Goal: Task Accomplishment & Management: Manage account settings

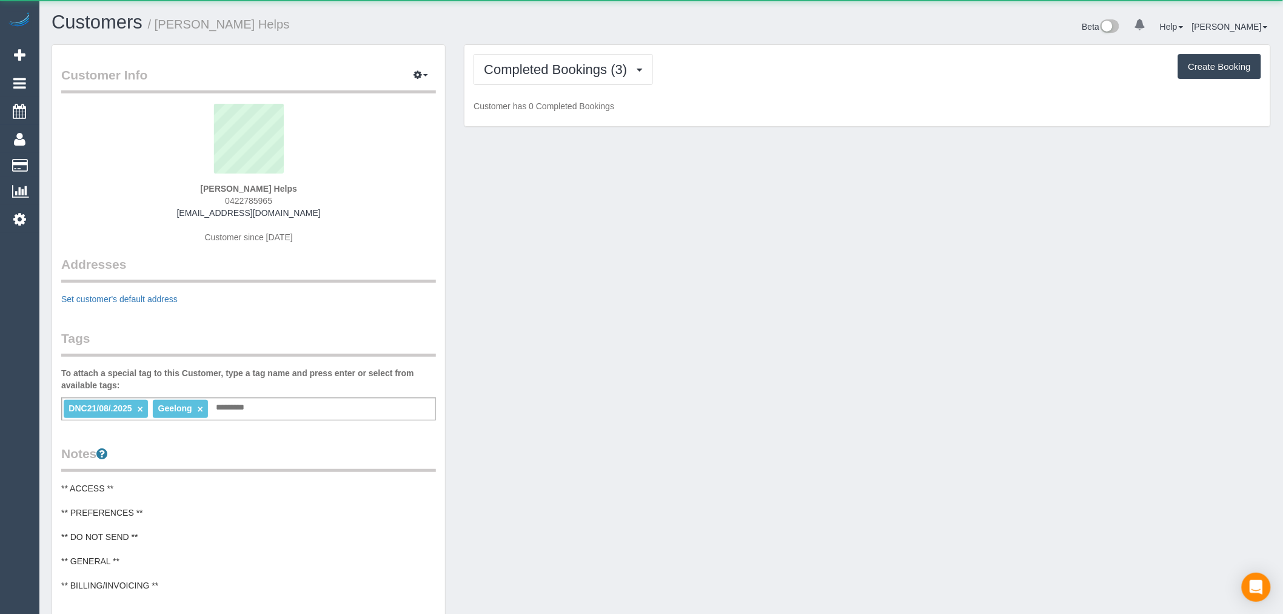
scroll to position [973, 1283]
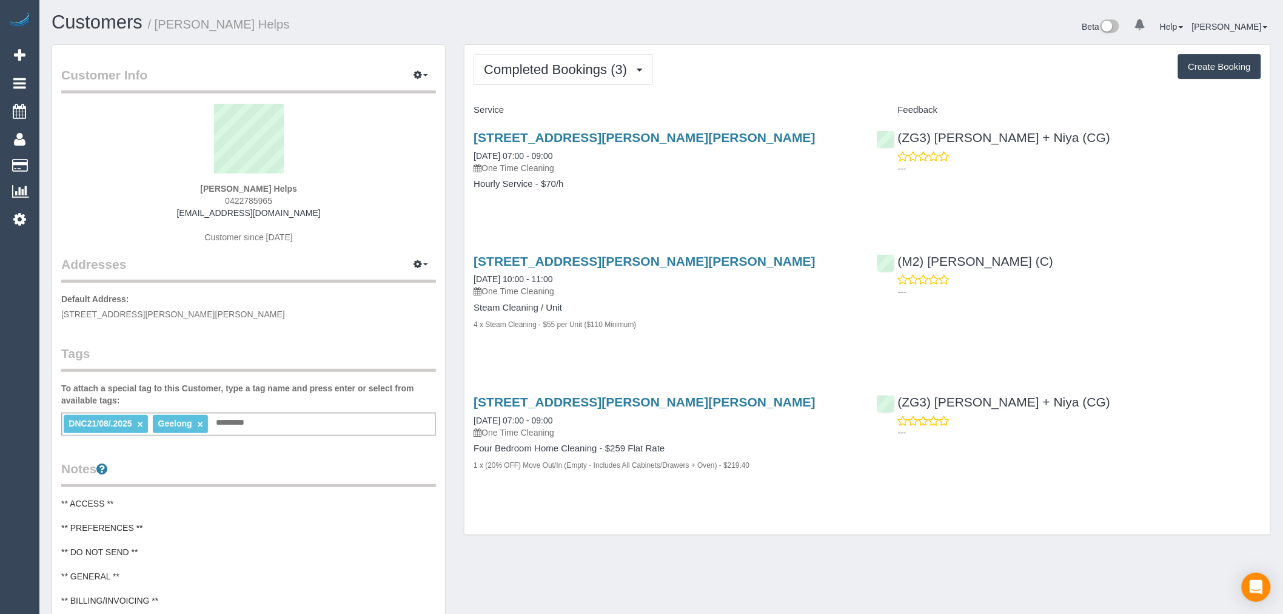
click at [316, 205] on div "Laura Helps 0422785965 laurarose3189@gmail.com Customer since 2025" at bounding box center [248, 180] width 375 height 152
drag, startPoint x: 322, startPoint y: 211, endPoint x: 183, endPoint y: 212, distance: 139.5
click at [183, 212] on div "Laura Helps 0422785965 laurarose3189@gmail.com Customer since 2025" at bounding box center [248, 180] width 375 height 152
copy link "laurarose3189@gmail.com"
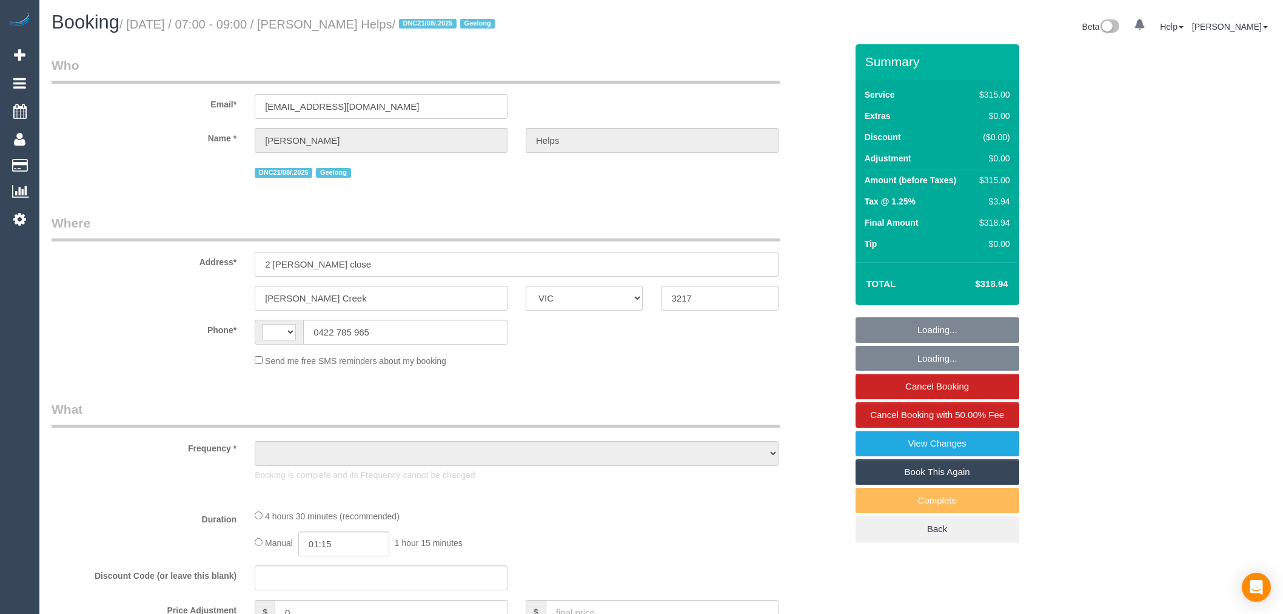
select select "VIC"
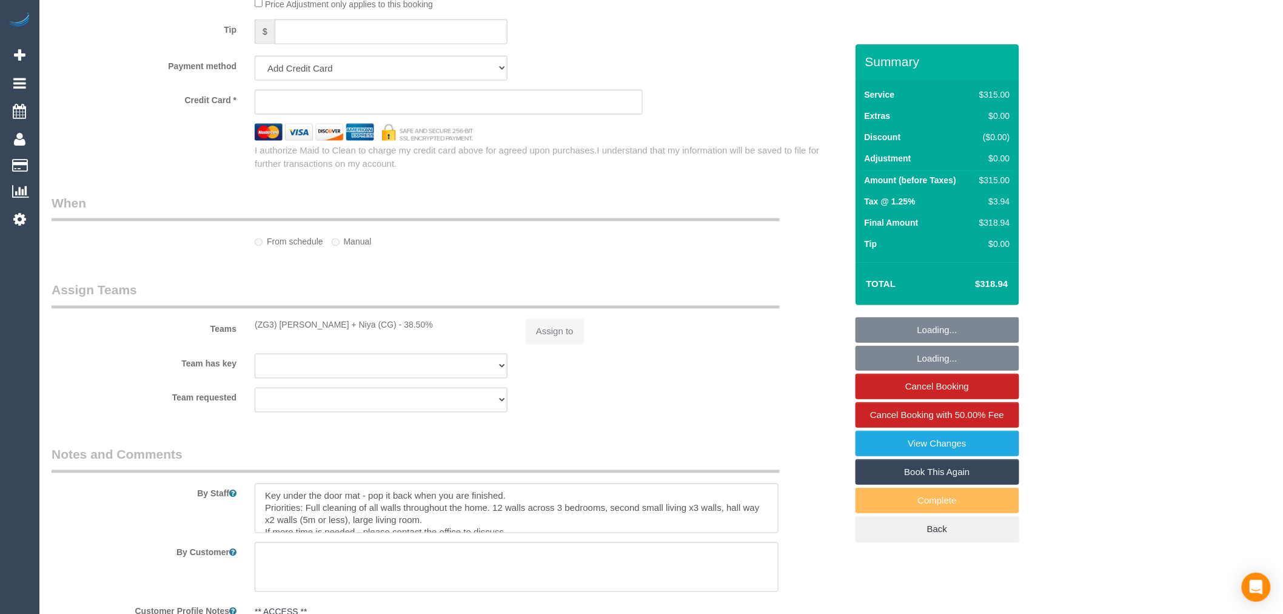
select select "string:stripe-pm_1RuRpc2GScqysDRVkztFHtLl"
select select "spot1"
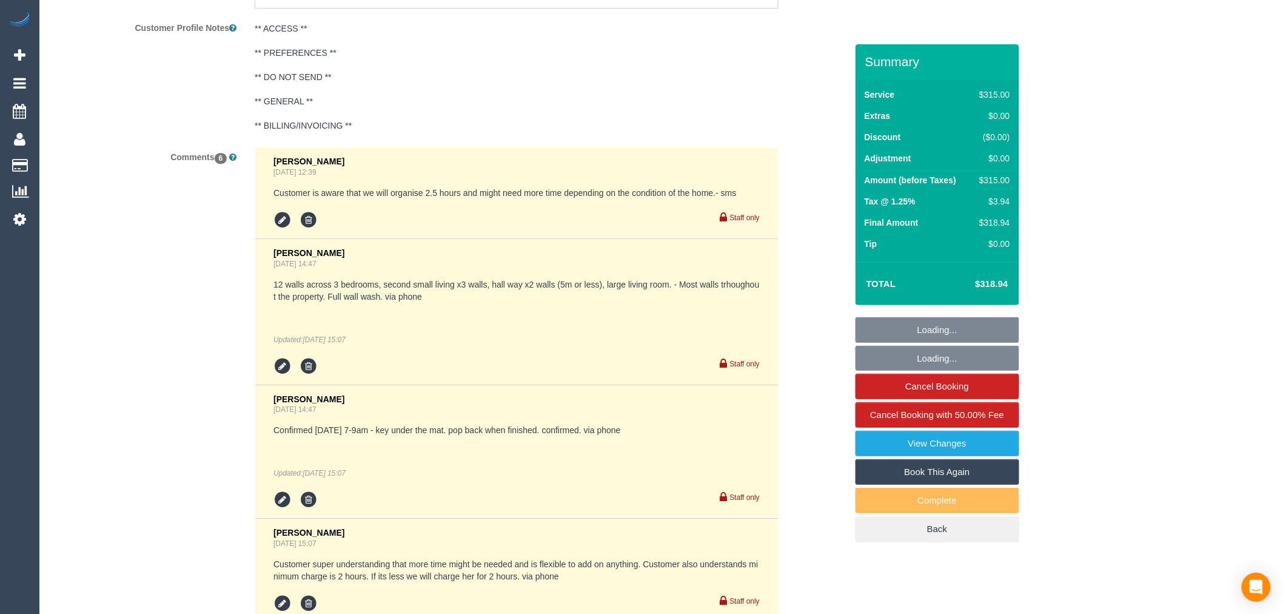
select select "string:AU"
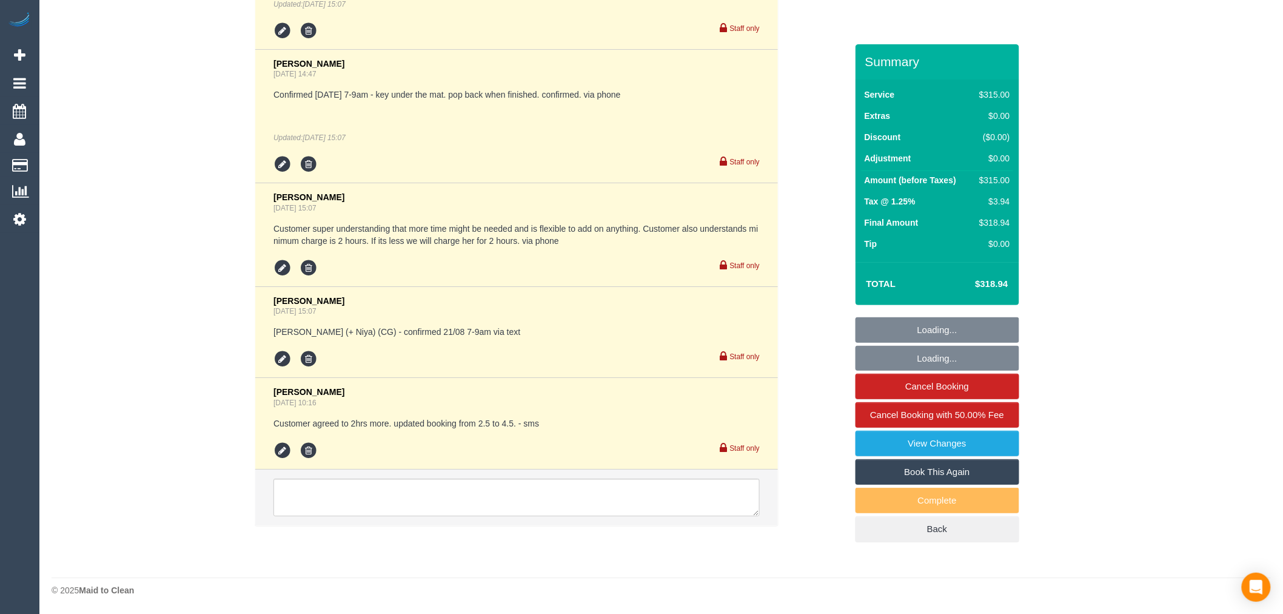
select select "object:888"
select select "270"
select select "number:28"
select select "number:14"
select select "number:18"
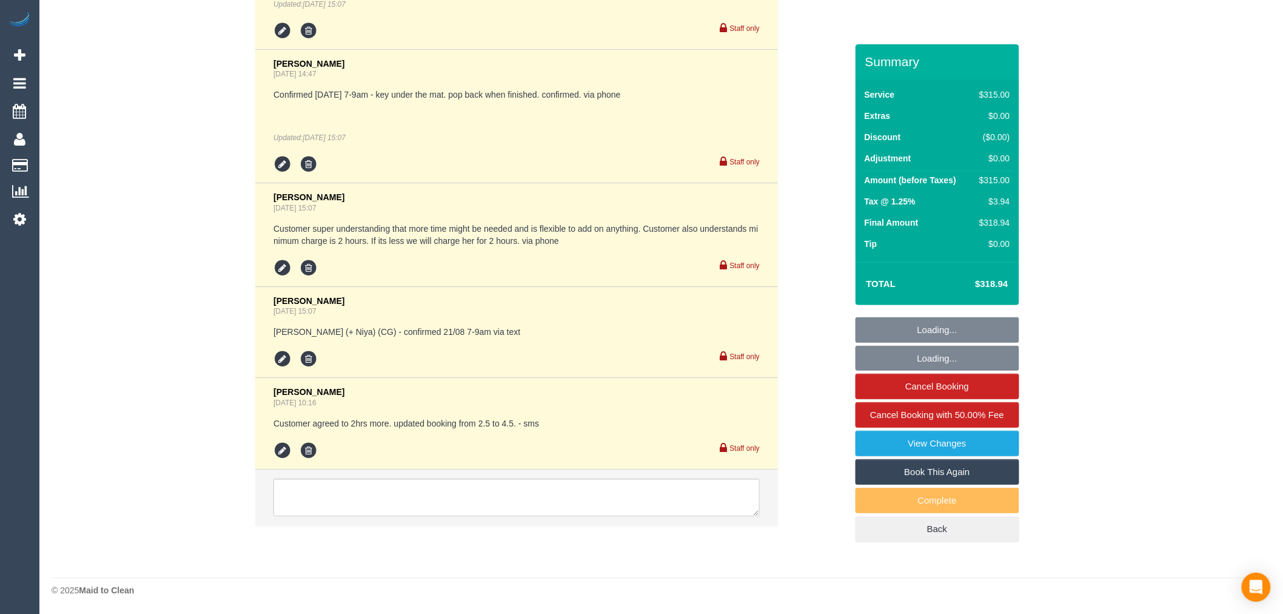
select select "number:24"
select select "number:26"
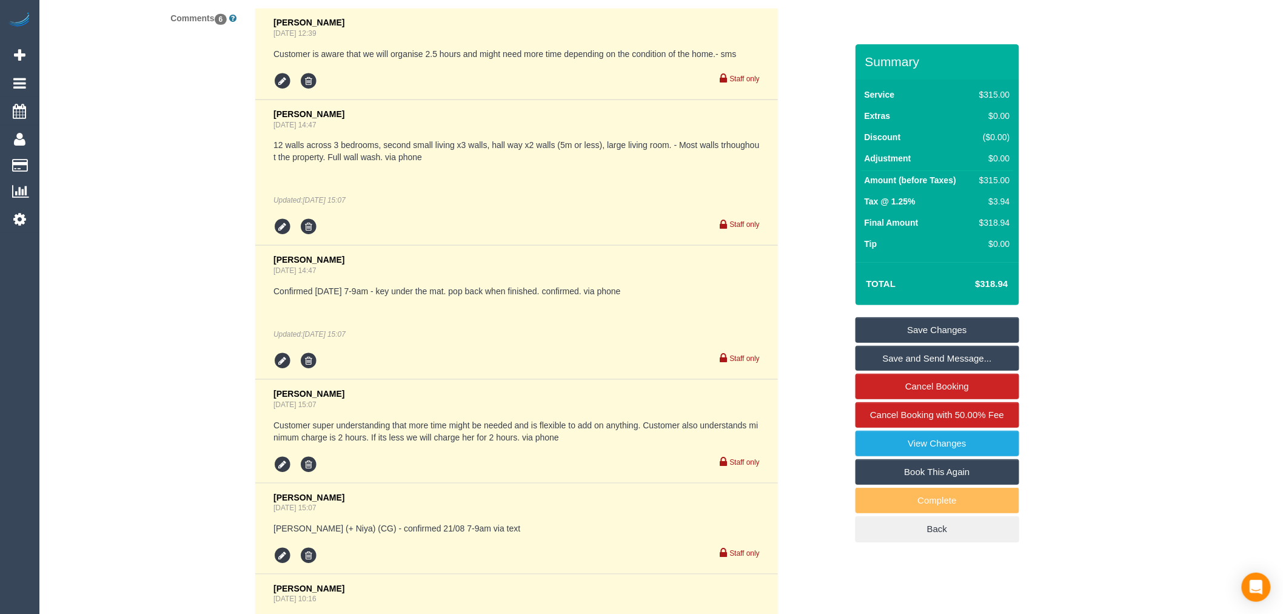
scroll to position [2219, 0]
